Goal: Information Seeking & Learning: Learn about a topic

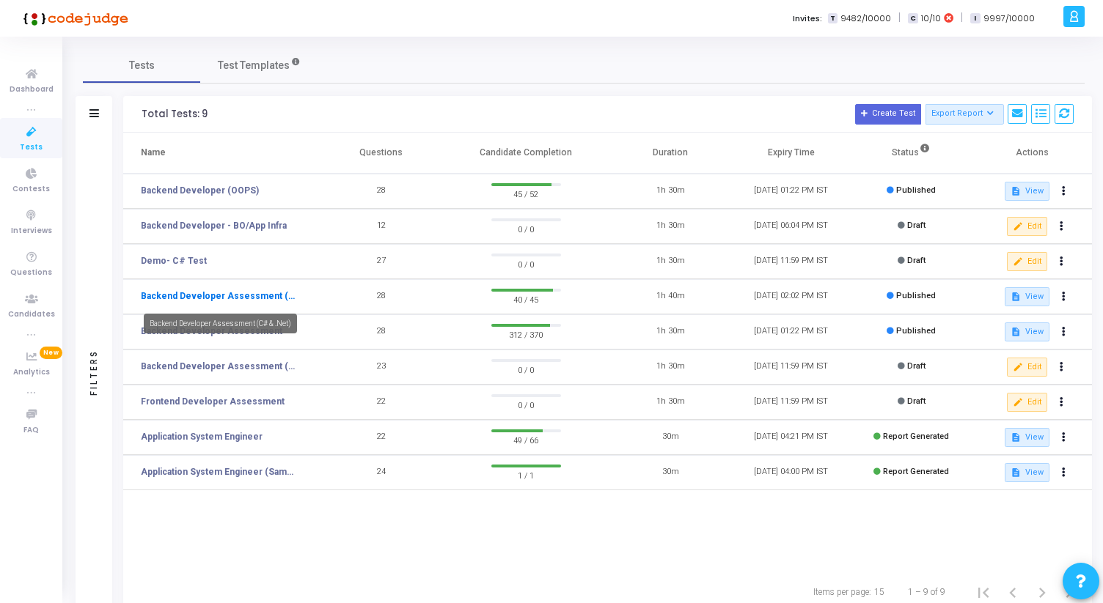
click at [216, 296] on link "Backend Developer Assessment (C# & .Net)" at bounding box center [220, 296] width 158 height 13
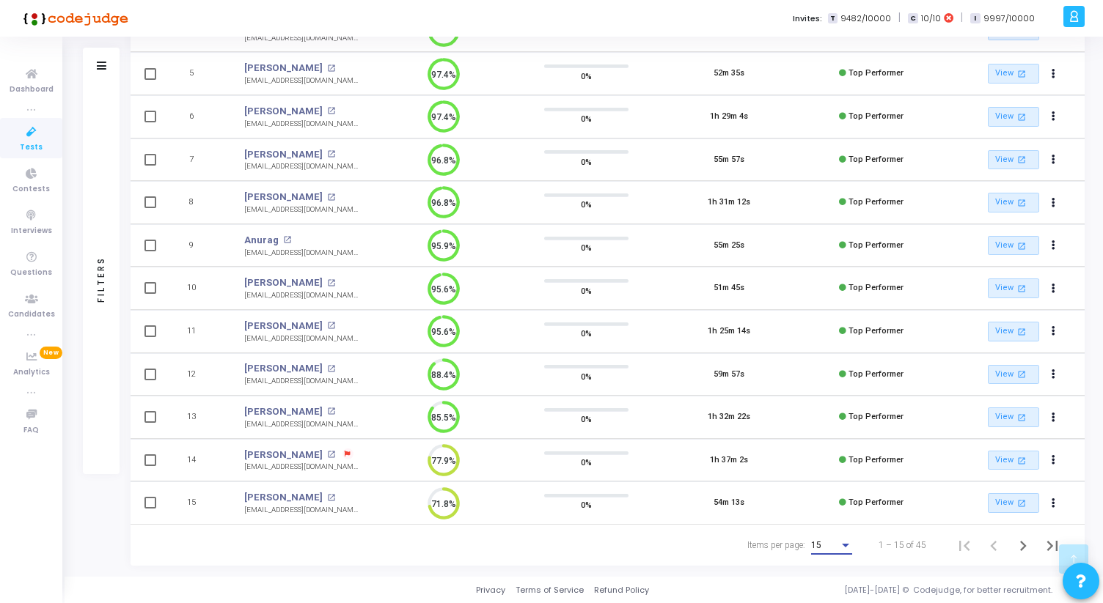
click at [833, 545] on div "15" at bounding box center [825, 546] width 28 height 10
click at [832, 533] on span "50" at bounding box center [831, 537] width 41 height 26
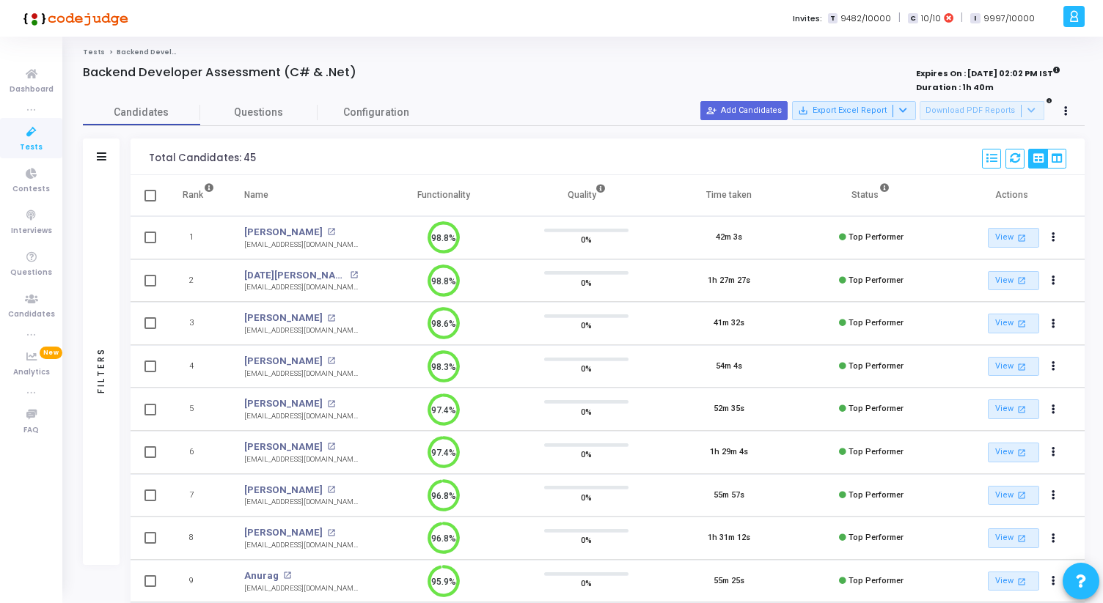
click at [48, 139] on link "Tests" at bounding box center [31, 138] width 62 height 40
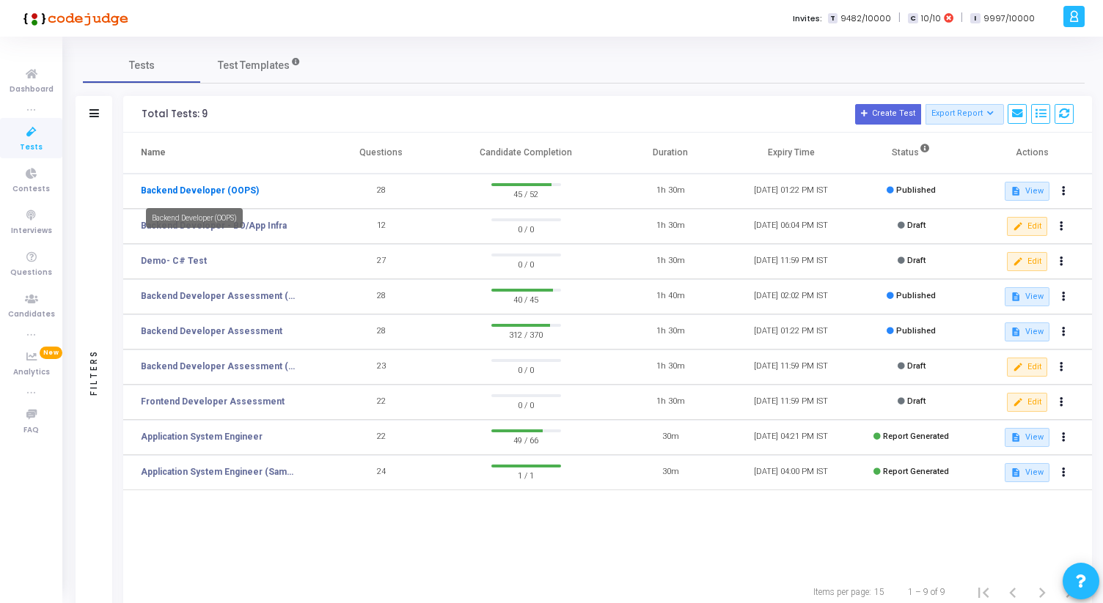
click at [218, 189] on link "Backend Developer (OOPS)" at bounding box center [200, 190] width 118 height 13
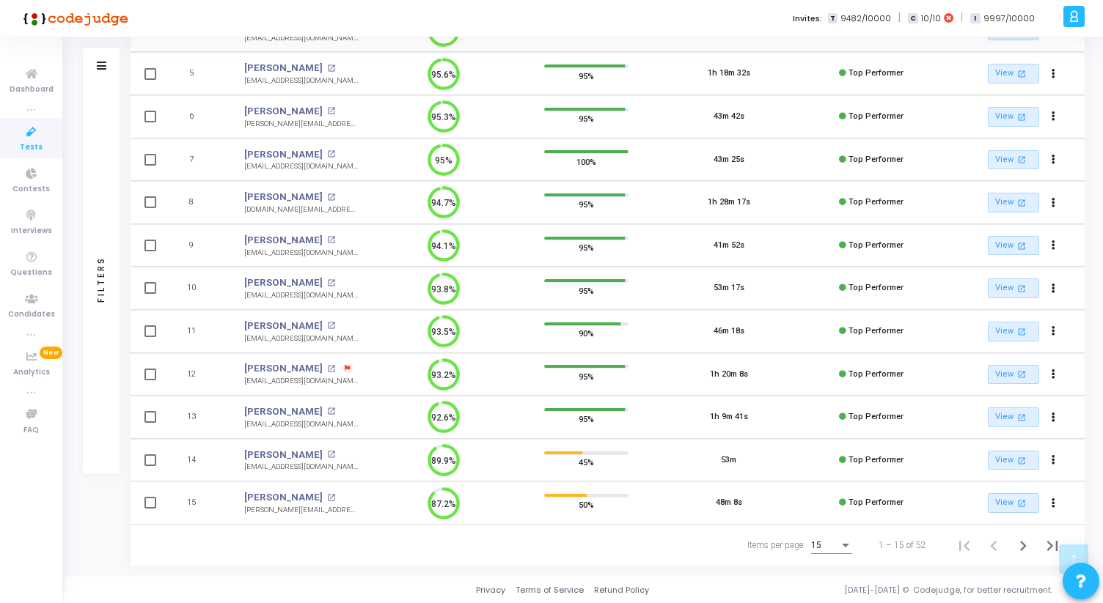
click at [830, 545] on div "15" at bounding box center [825, 546] width 28 height 10
click at [838, 545] on span "50" at bounding box center [831, 537] width 41 height 26
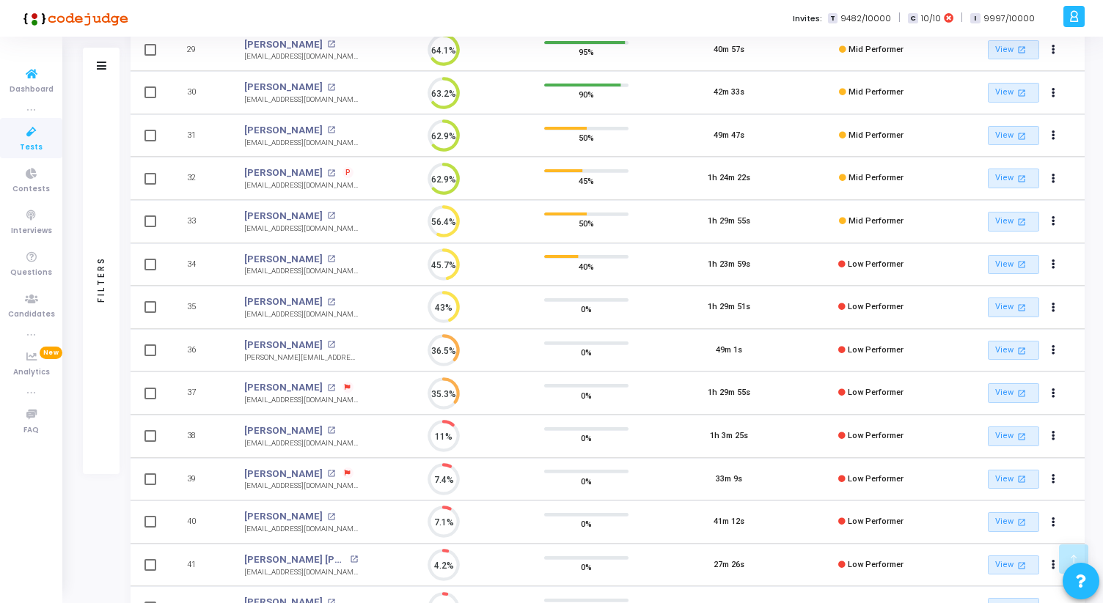
click at [37, 125] on icon at bounding box center [31, 132] width 31 height 18
